Goal: Task Accomplishment & Management: Use online tool/utility

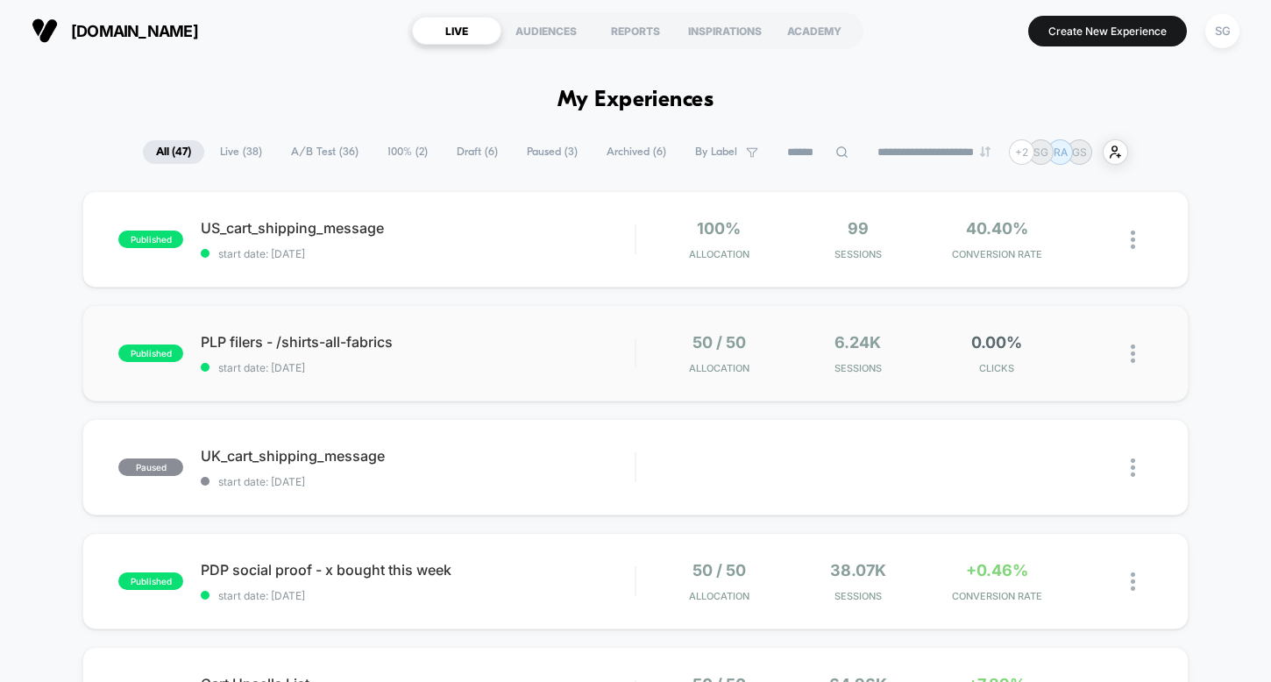
click at [1131, 352] on img at bounding box center [1133, 353] width 4 height 18
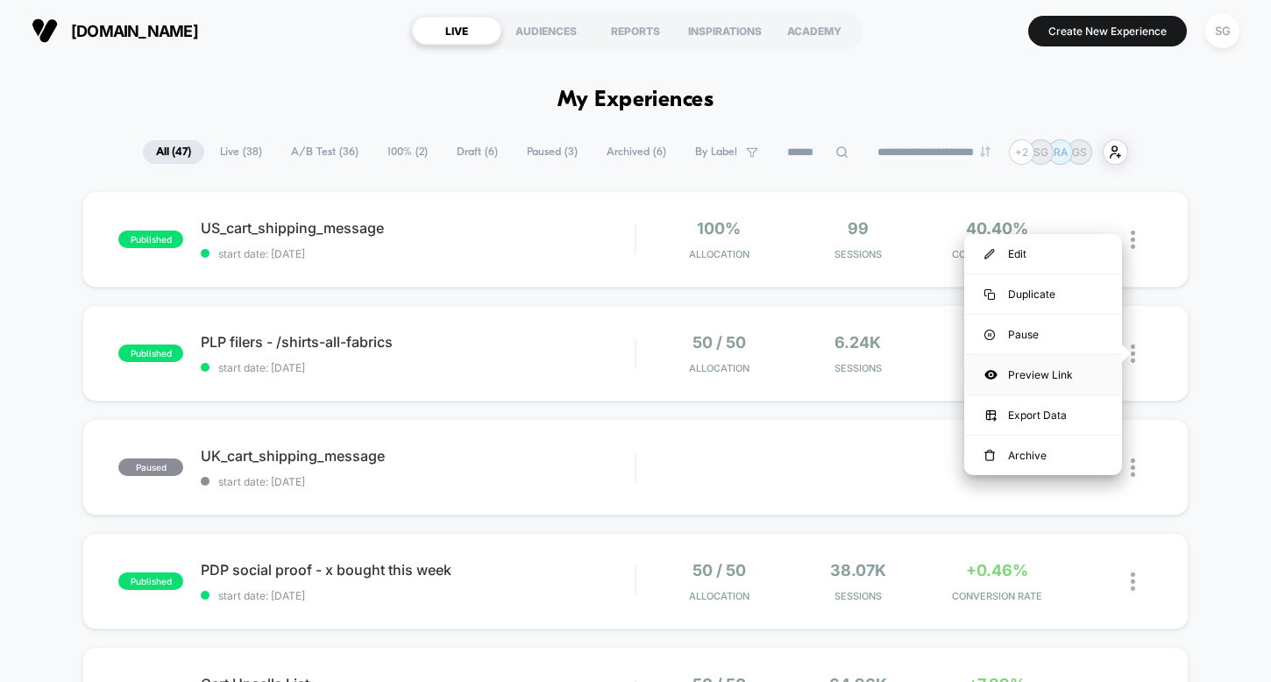
click at [1031, 372] on div "Preview Link" at bounding box center [1043, 374] width 158 height 39
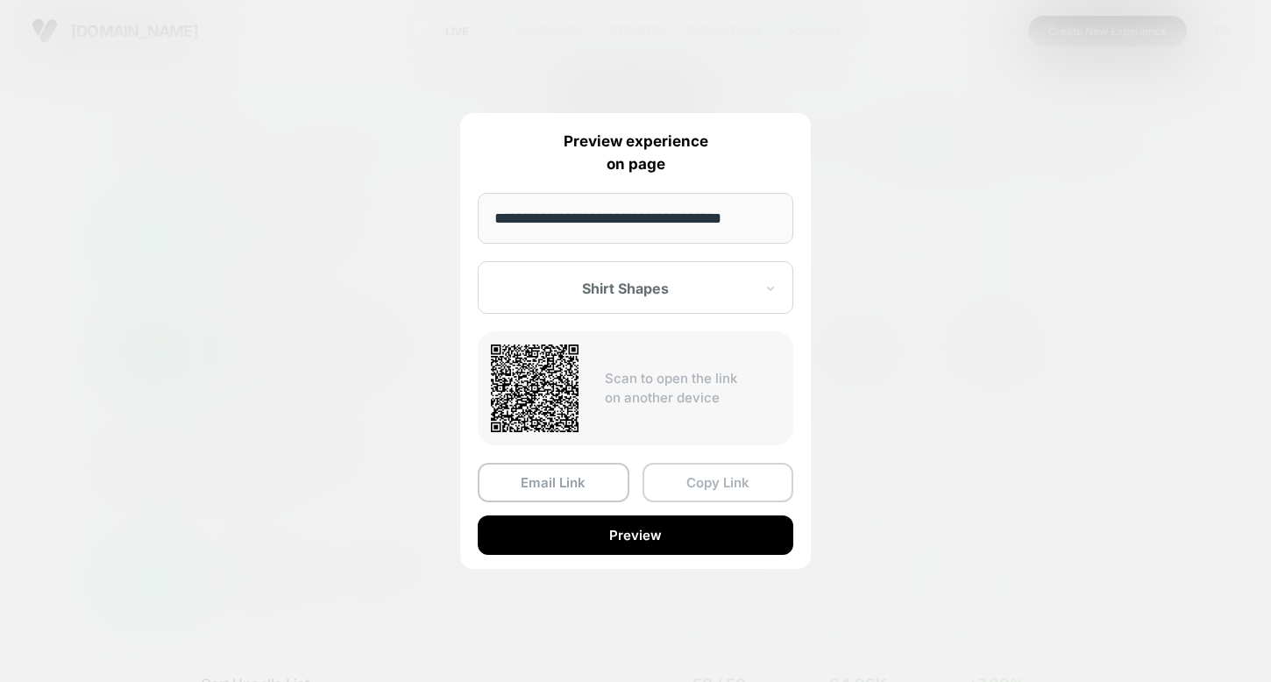
click at [679, 483] on button "Copy Link" at bounding box center [718, 482] width 152 height 39
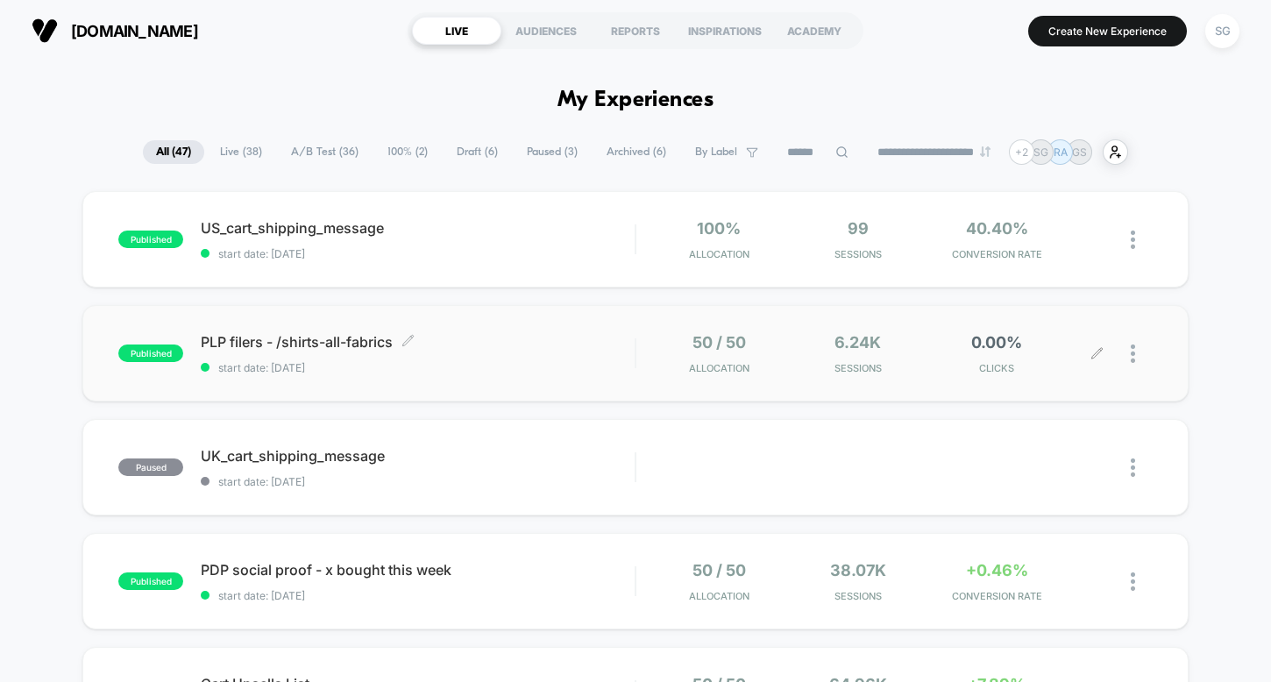
click at [329, 340] on span "PLP filers - /shirts-all-fabrics Click to edit experience details" at bounding box center [418, 342] width 434 height 18
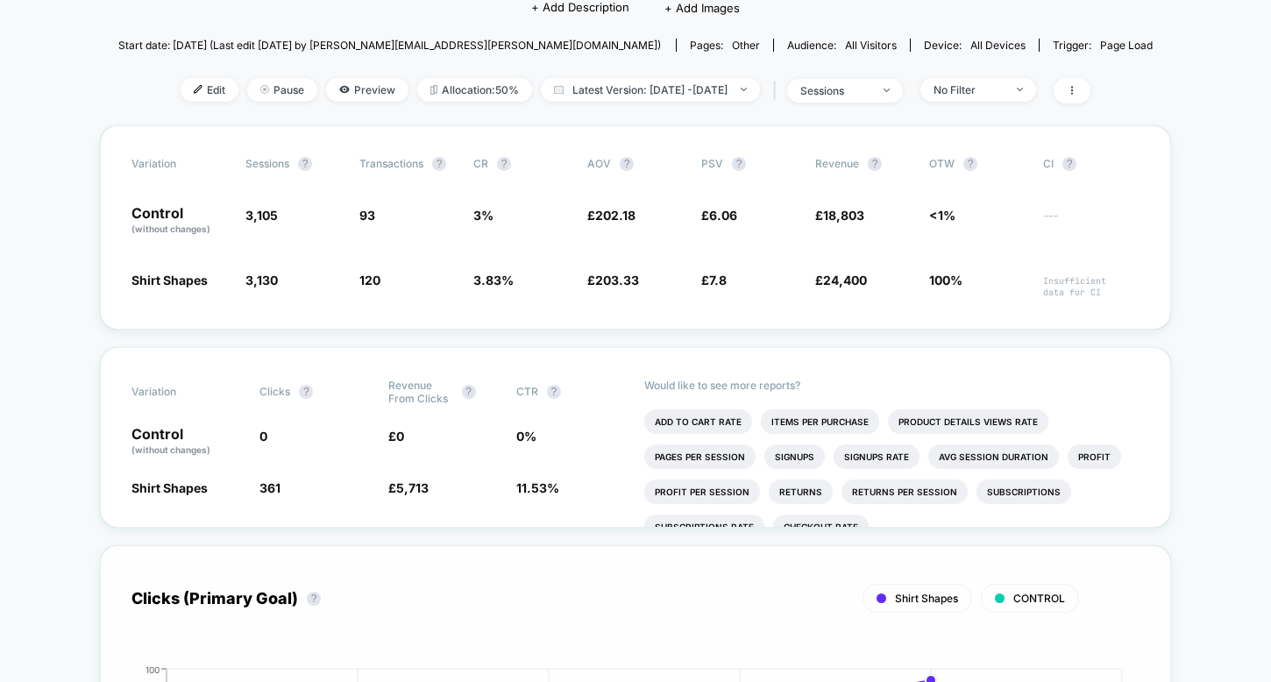
scroll to position [130, 0]
